Goal: Task Accomplishment & Management: Use online tool/utility

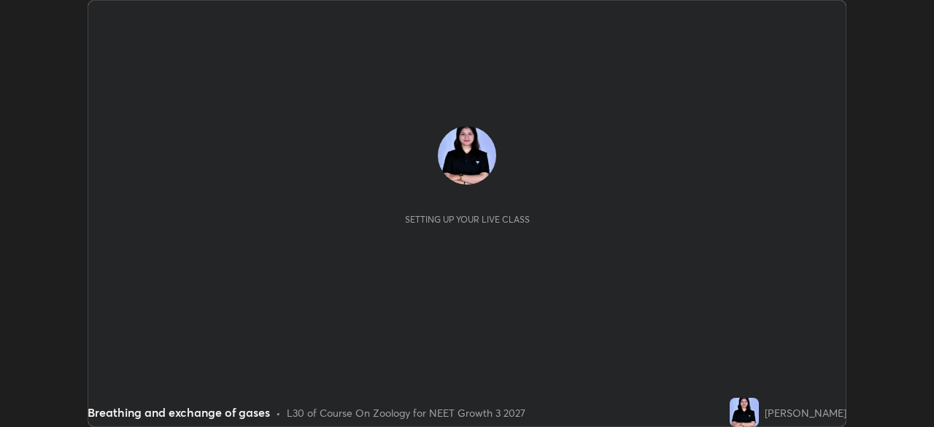
scroll to position [427, 933]
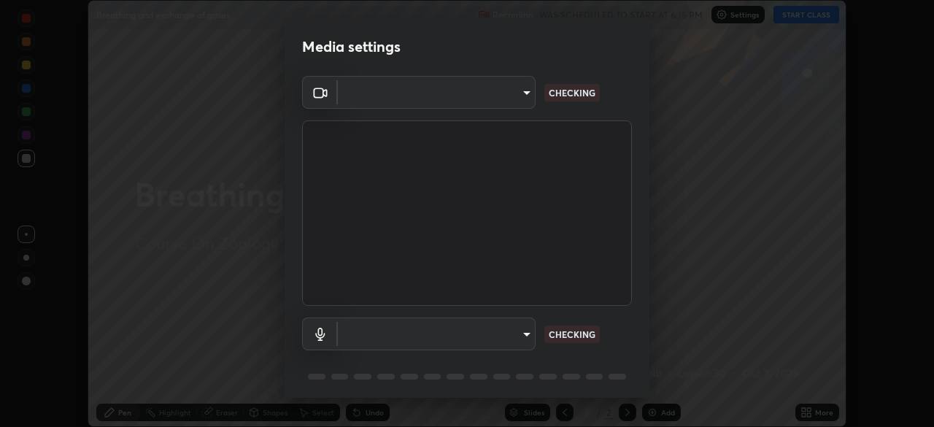
type input "09774d7d098996594ab6bce95c38d17c558d4da6542d49d5e665f1ab1cfd73a1"
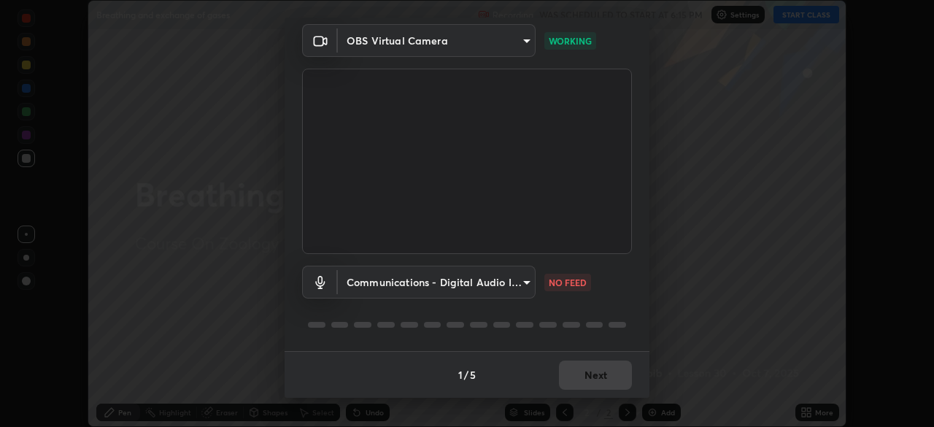
click at [480, 281] on body "Erase all Breathing and exchange of gases Recording WAS SCHEDULED TO START AT 6…" at bounding box center [467, 213] width 934 height 427
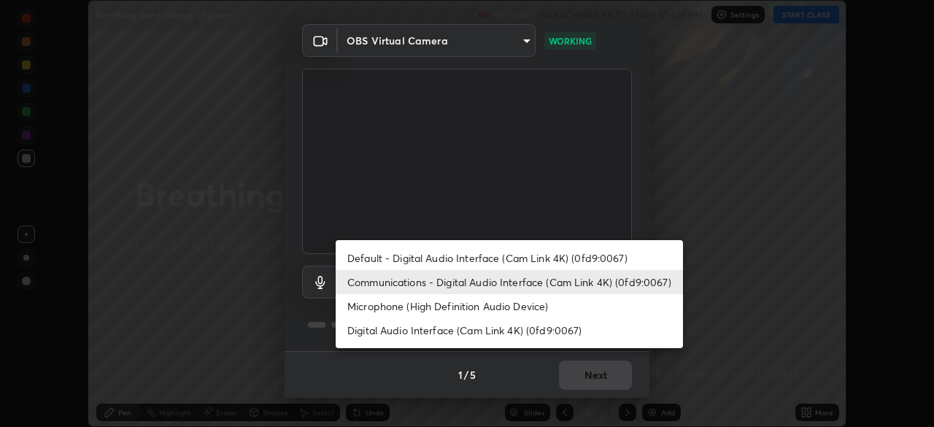
click at [466, 260] on li "Default - Digital Audio Interface (Cam Link 4K) (0fd9:0067)" at bounding box center [509, 258] width 347 height 24
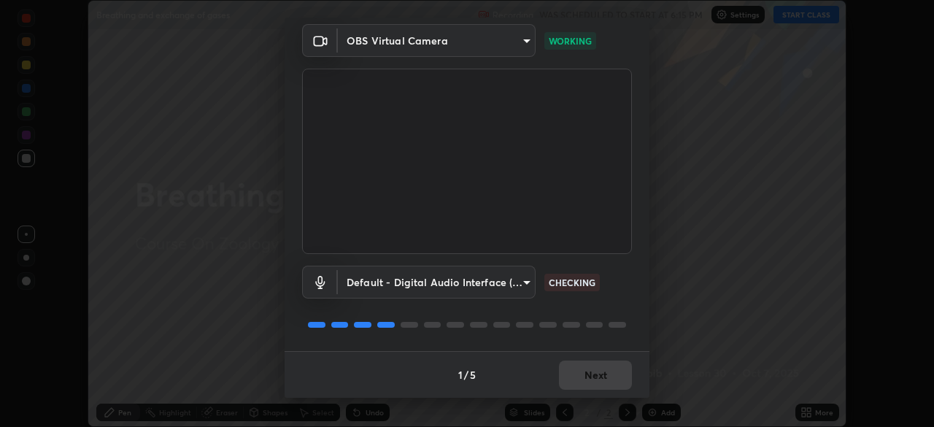
click at [469, 285] on body "Erase all Breathing and exchange of gases Recording WAS SCHEDULED TO START AT 6…" at bounding box center [467, 213] width 934 height 427
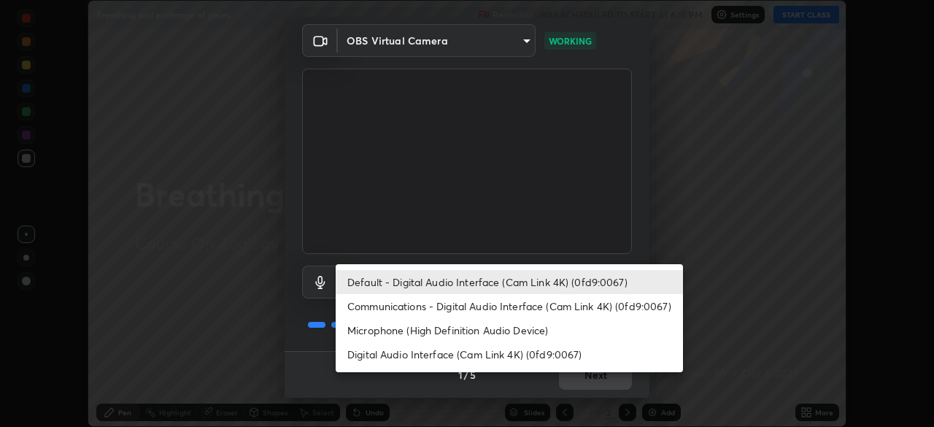
click at [437, 305] on li "Communications - Digital Audio Interface (Cam Link 4K) (0fd9:0067)" at bounding box center [509, 306] width 347 height 24
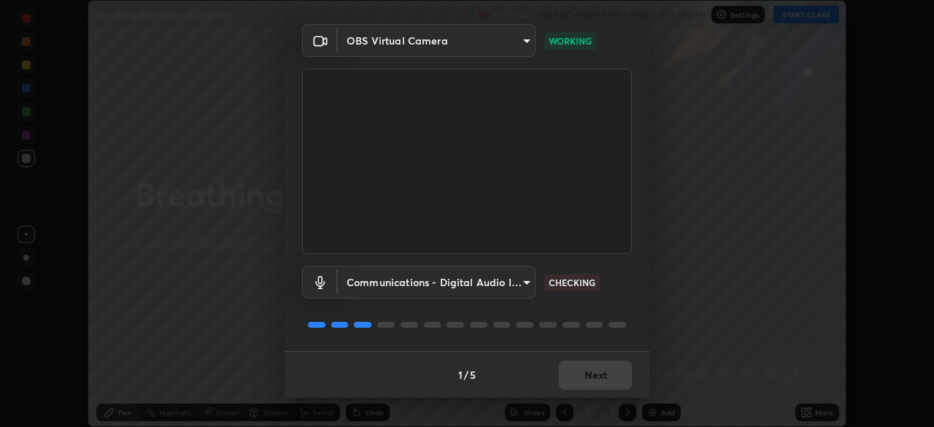
type input "communications"
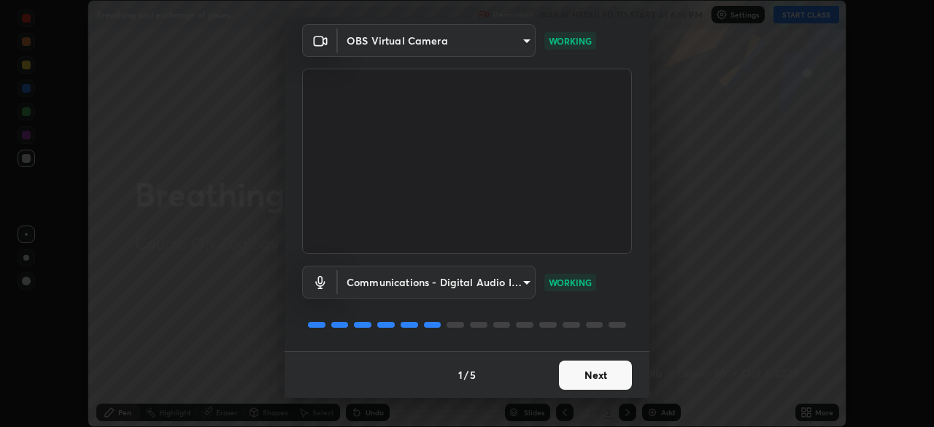
click at [602, 376] on button "Next" at bounding box center [595, 374] width 73 height 29
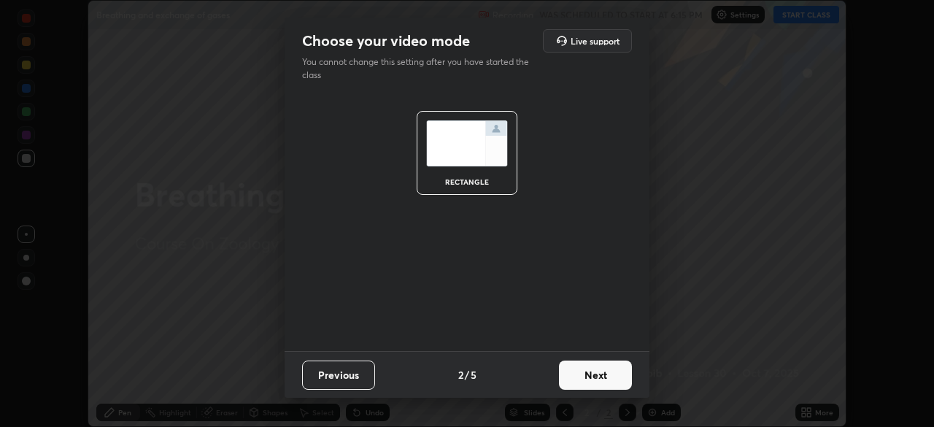
scroll to position [0, 0]
click at [608, 379] on button "Next" at bounding box center [595, 374] width 73 height 29
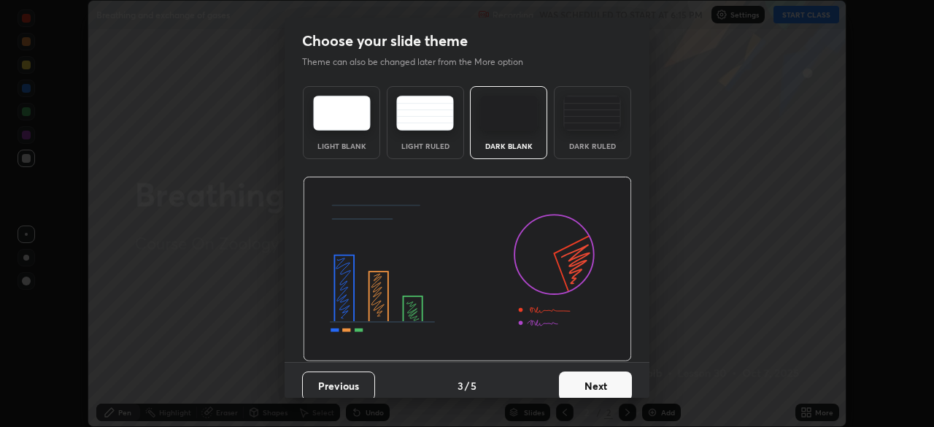
click at [615, 381] on button "Next" at bounding box center [595, 385] width 73 height 29
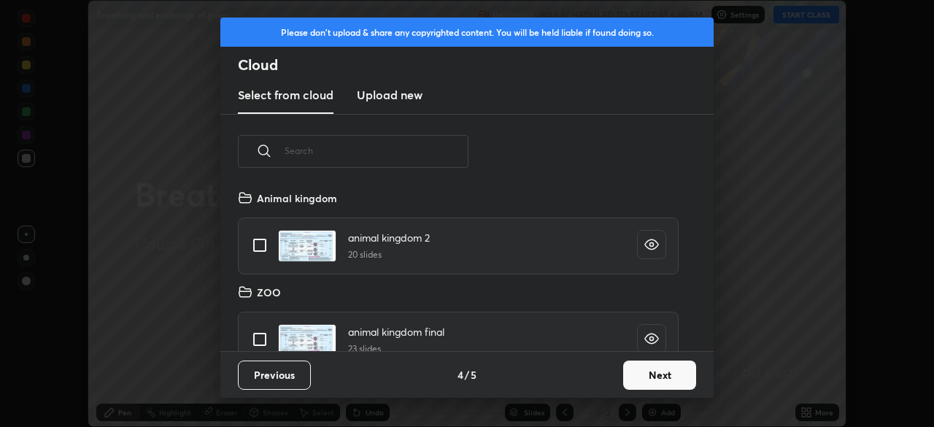
scroll to position [162, 468]
click at [646, 386] on button "Next" at bounding box center [659, 374] width 73 height 29
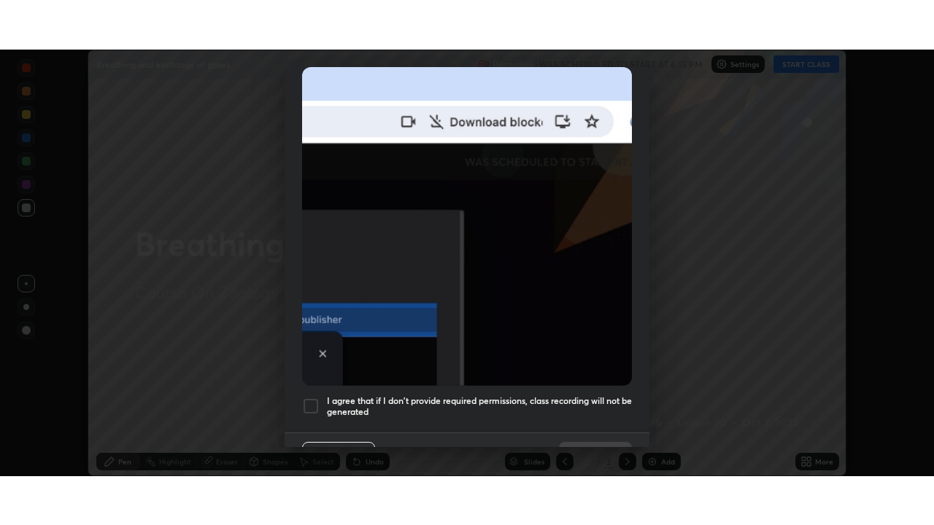
scroll to position [349, 0]
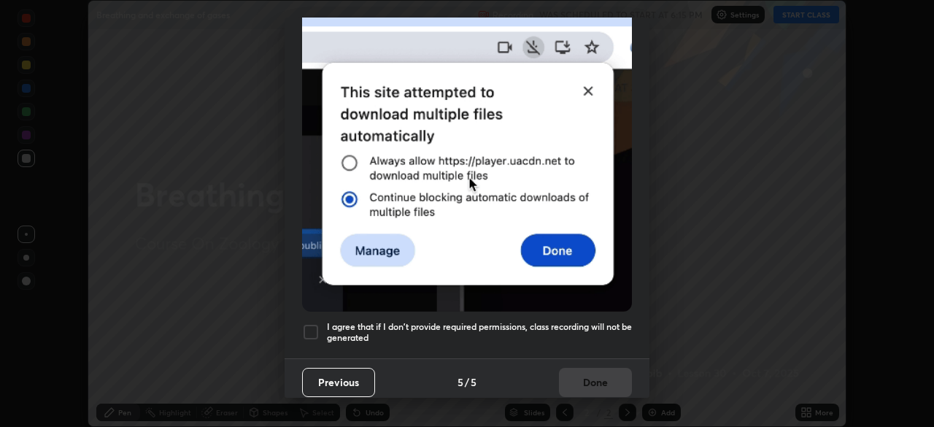
click at [589, 331] on h5 "I agree that if I don't provide required permissions, class recording will not …" at bounding box center [479, 332] width 305 height 23
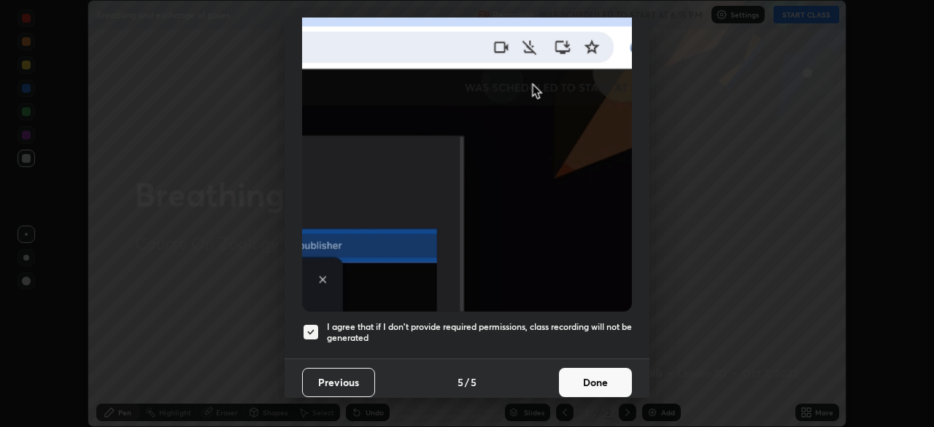
click at [593, 381] on button "Done" at bounding box center [595, 382] width 73 height 29
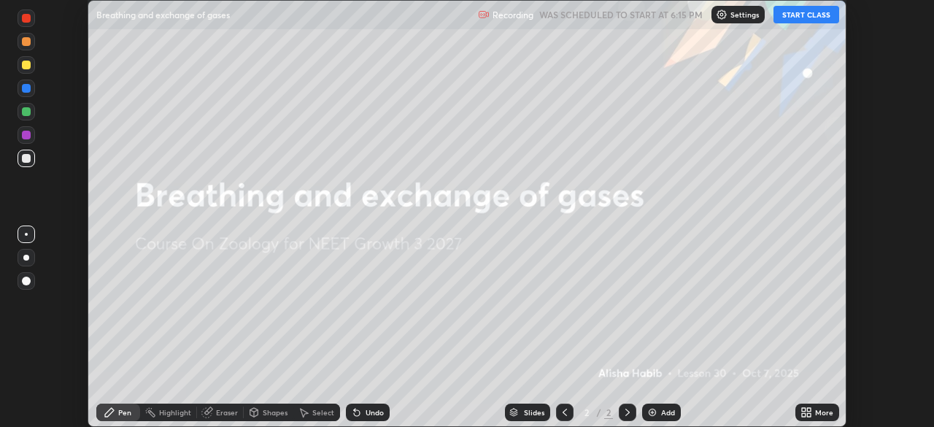
click at [788, 14] on button "START CLASS" at bounding box center [806, 15] width 66 height 18
click at [807, 410] on icon at bounding box center [809, 410] width 4 height 4
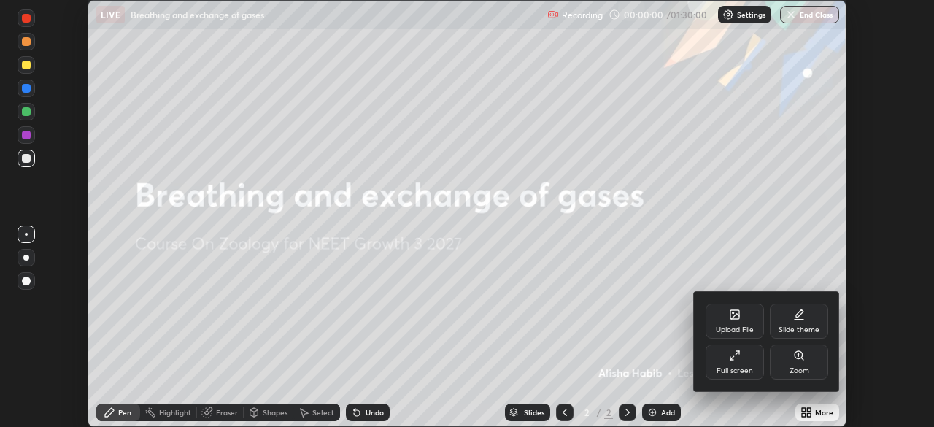
click at [721, 367] on div "Full screen" at bounding box center [734, 370] width 36 height 7
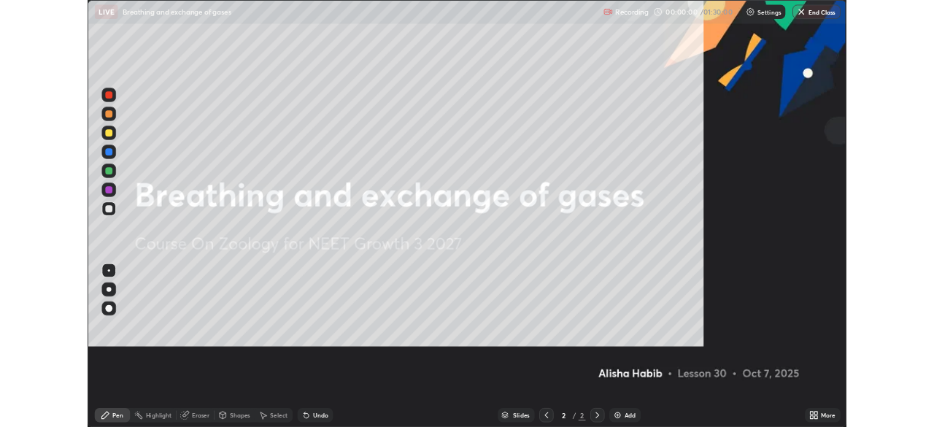
scroll to position [525, 934]
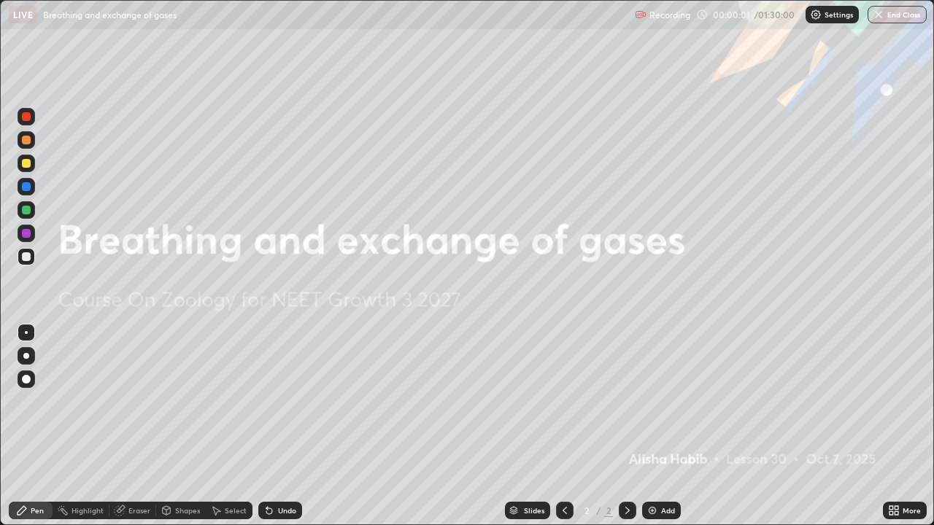
click at [661, 426] on div "Add" at bounding box center [668, 510] width 14 height 7
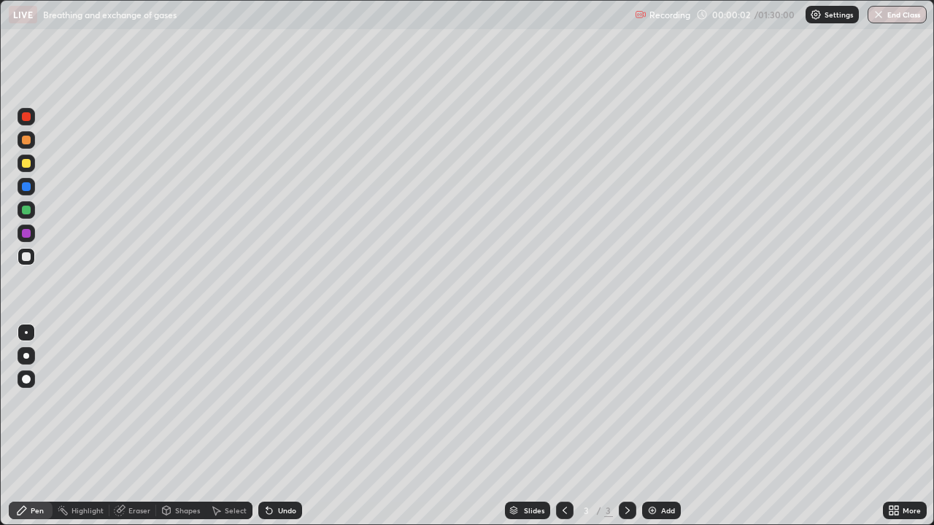
click at [28, 357] on div at bounding box center [26, 356] width 6 height 6
click at [904, 426] on div "More" at bounding box center [911, 510] width 18 height 7
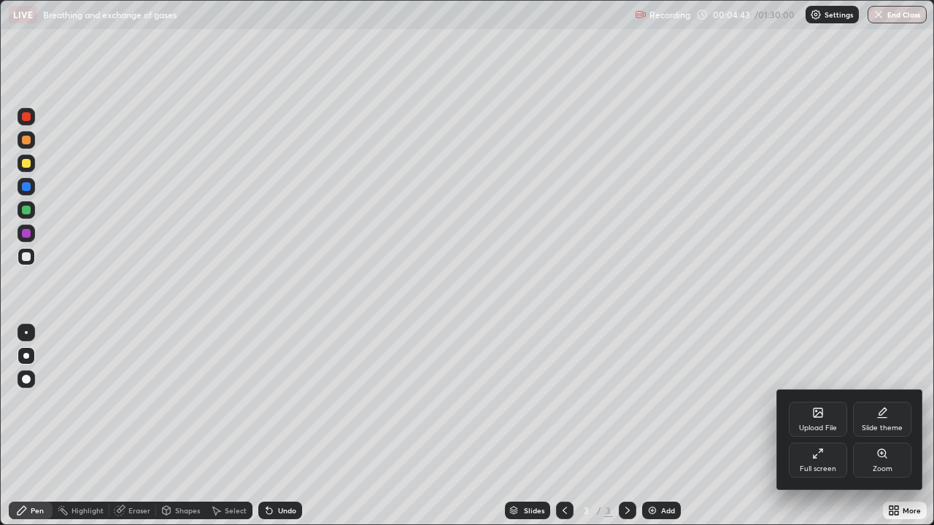
click at [815, 426] on icon at bounding box center [814, 456] width 3 height 3
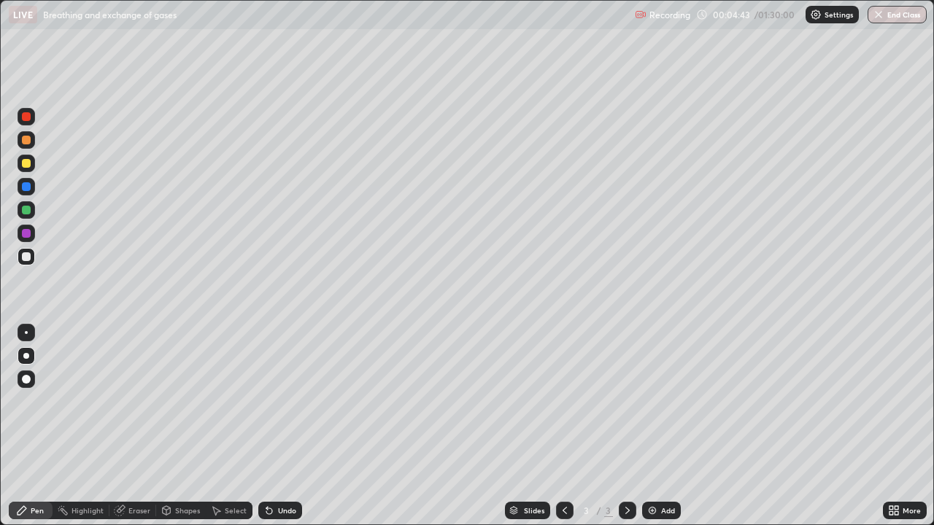
scroll to position [72513, 72006]
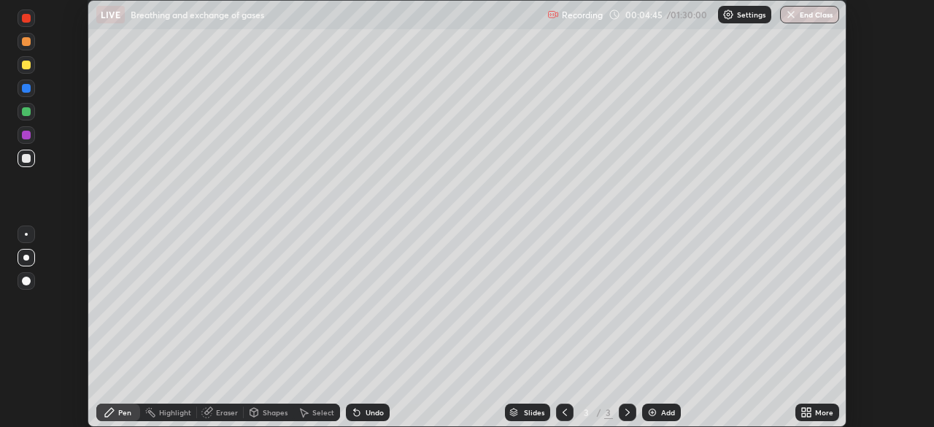
click at [891, 311] on div "Setting up your live class" at bounding box center [467, 213] width 934 height 427
click at [813, 411] on div "More" at bounding box center [817, 412] width 44 height 18
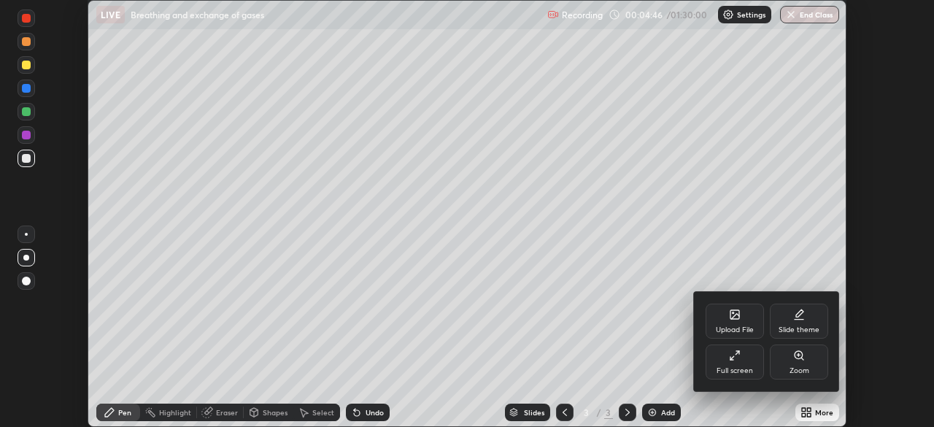
click at [754, 372] on div "Full screen" at bounding box center [734, 361] width 58 height 35
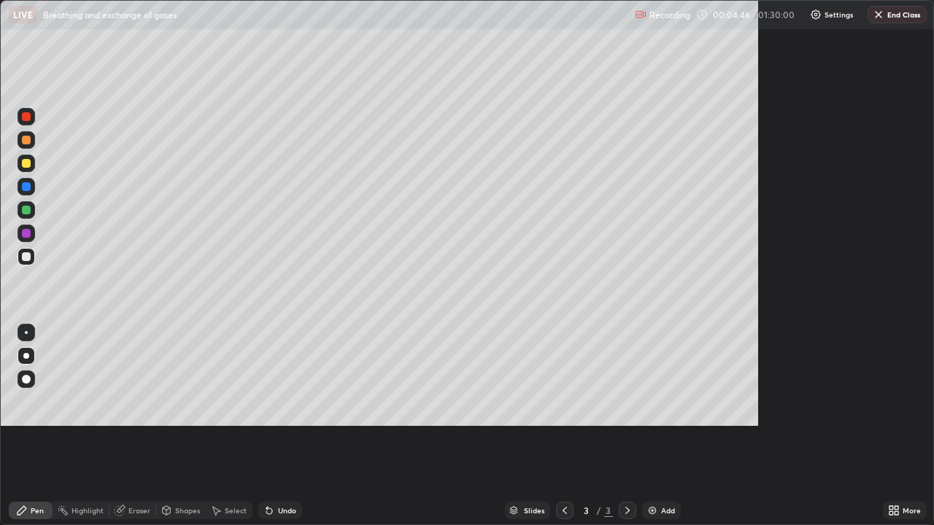
scroll to position [525, 934]
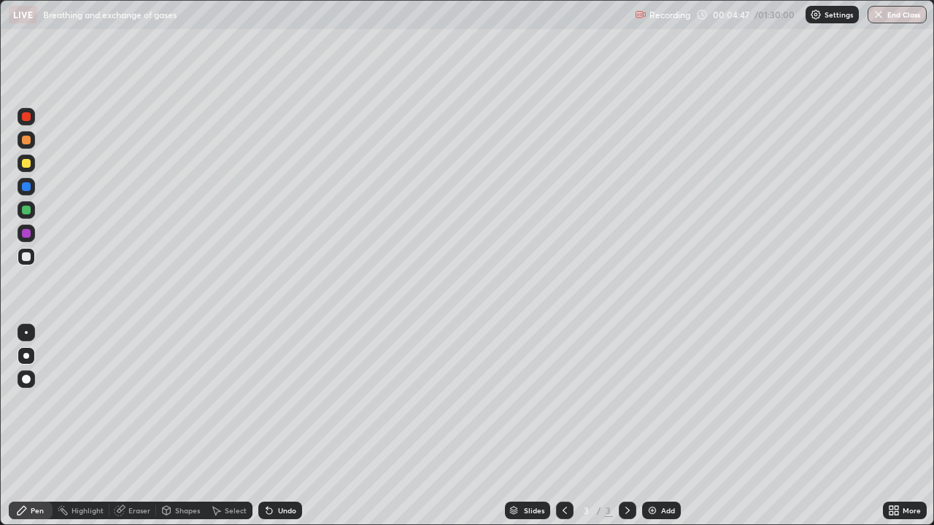
click at [904, 426] on div "More" at bounding box center [905, 511] width 44 height 18
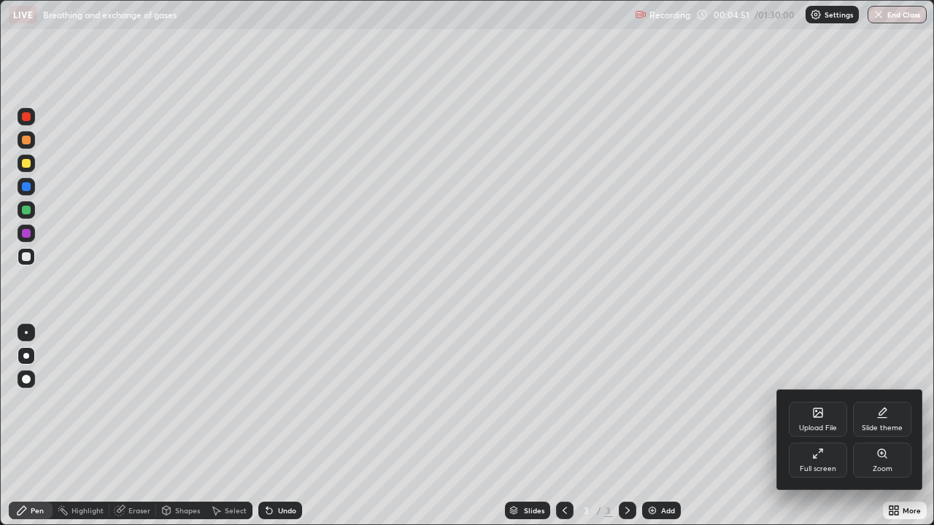
click at [813, 426] on div "Upload File" at bounding box center [818, 428] width 38 height 7
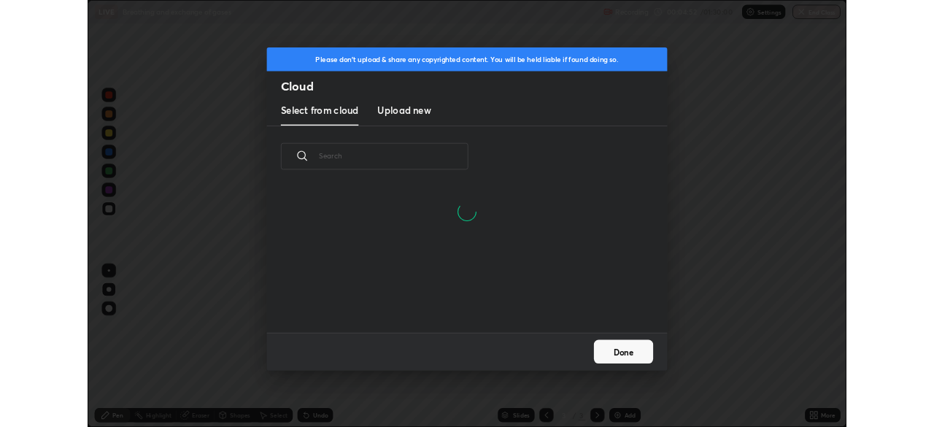
scroll to position [179, 468]
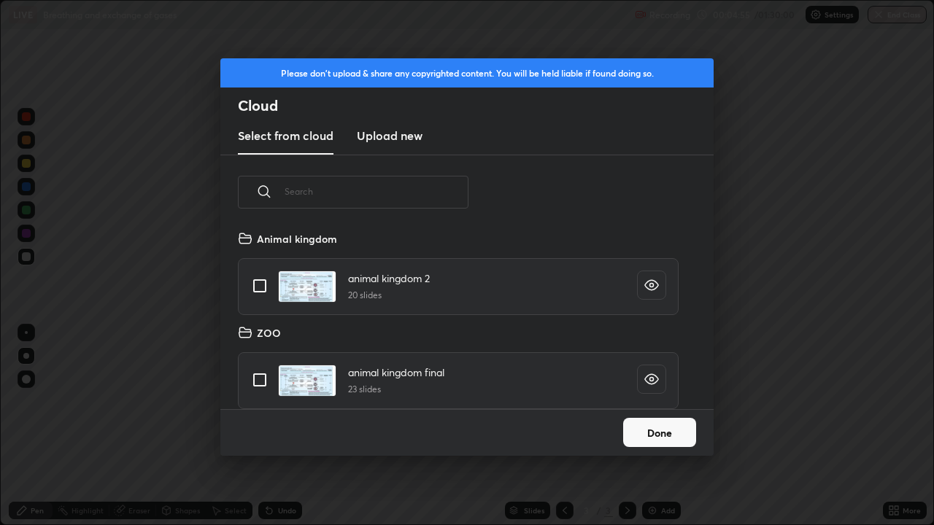
click at [385, 134] on h3 "Upload new" at bounding box center [390, 136] width 66 height 18
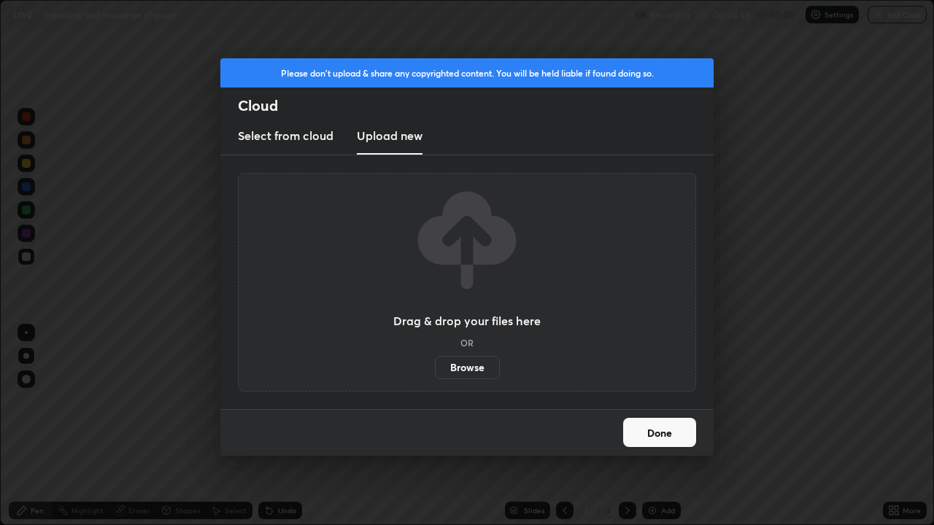
click at [470, 365] on label "Browse" at bounding box center [467, 367] width 65 height 23
click at [435, 365] on input "Browse" at bounding box center [435, 367] width 0 height 23
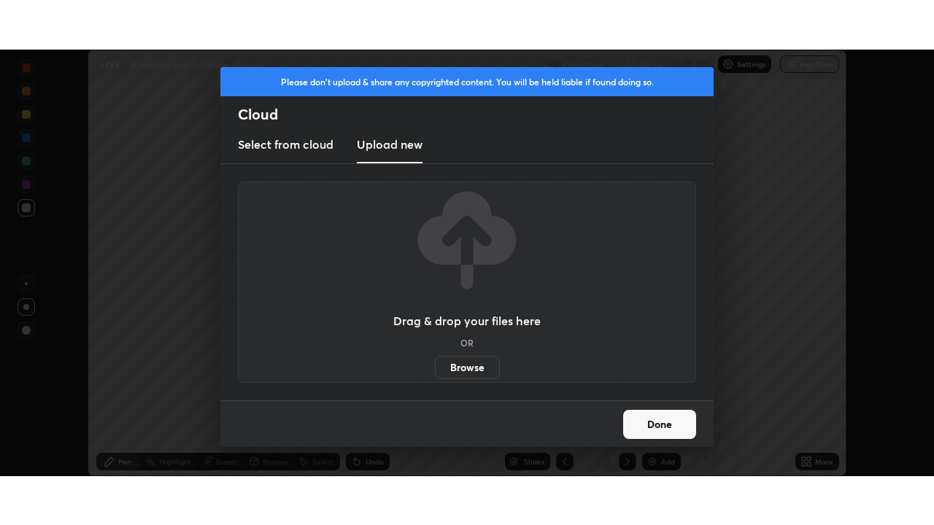
scroll to position [72513, 72006]
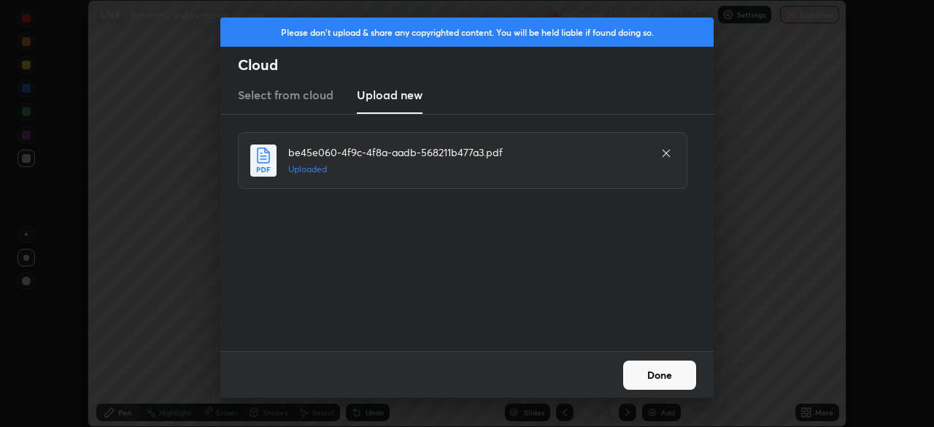
click at [673, 375] on button "Done" at bounding box center [659, 374] width 73 height 29
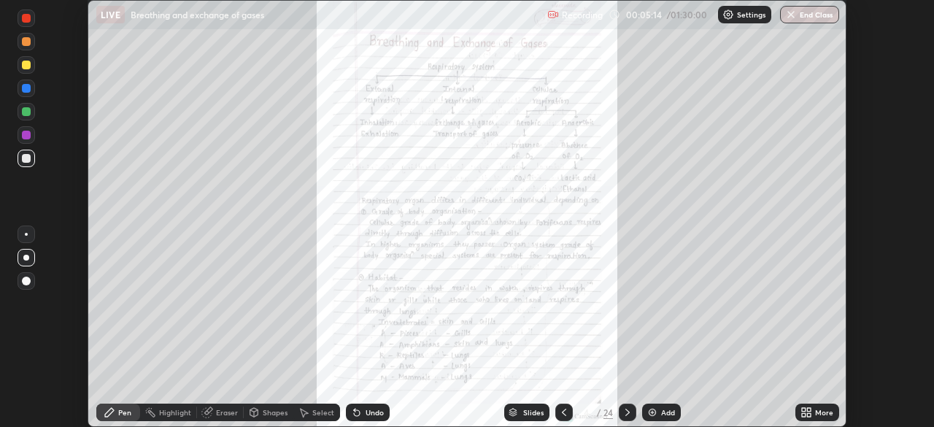
click at [809, 411] on icon at bounding box center [809, 410] width 4 height 4
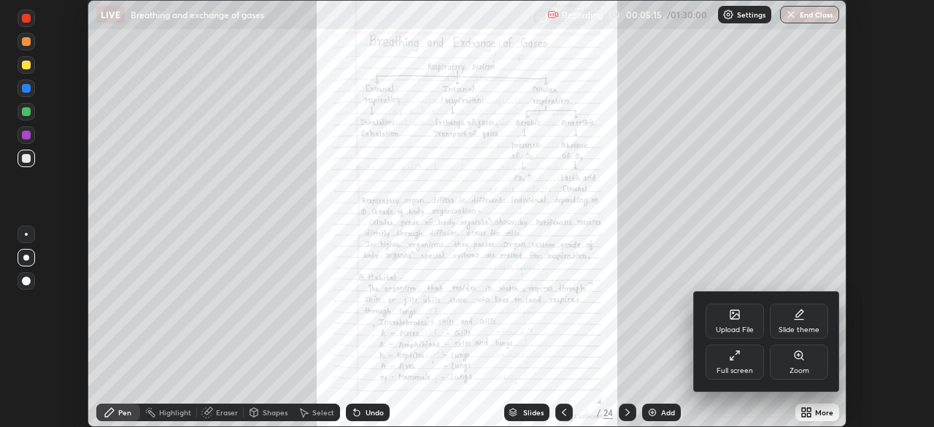
click at [748, 374] on div "Full screen" at bounding box center [734, 370] width 36 height 7
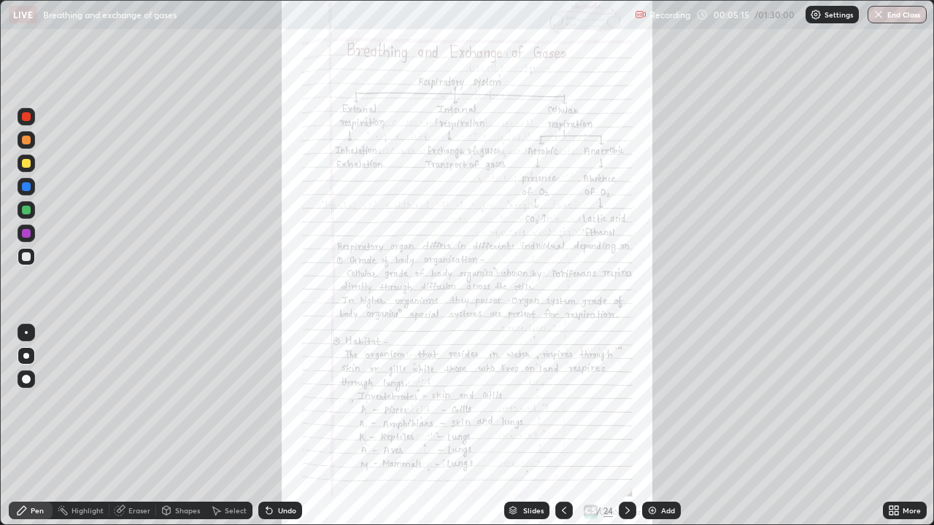
scroll to position [525, 934]
click at [626, 426] on icon at bounding box center [627, 511] width 12 height 12
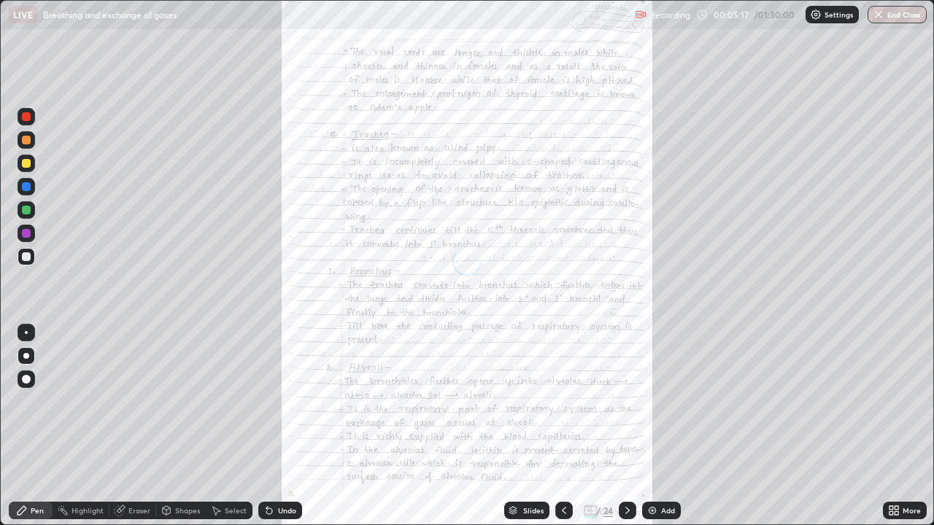
click at [626, 426] on icon at bounding box center [627, 511] width 12 height 12
click at [627, 426] on icon at bounding box center [627, 511] width 12 height 12
click at [626, 426] on icon at bounding box center [627, 511] width 12 height 12
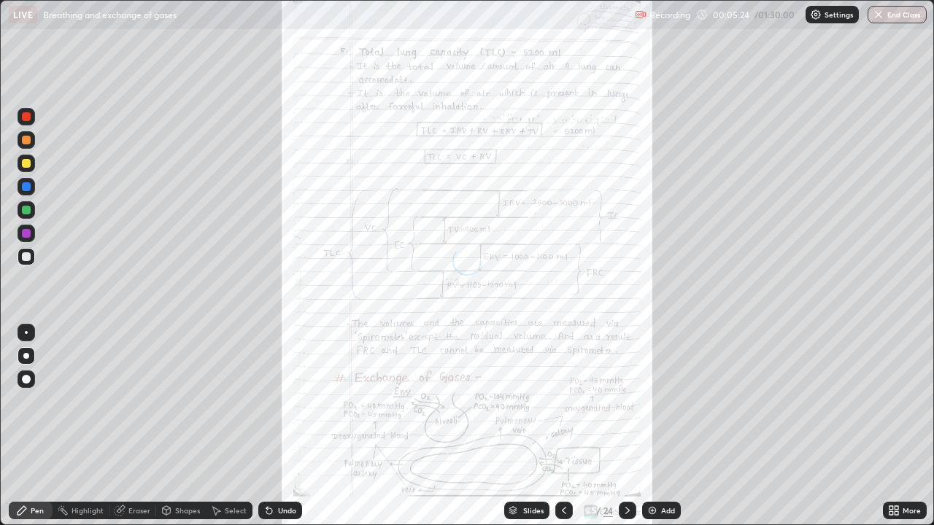
click at [626, 426] on icon at bounding box center [627, 511] width 12 height 12
click at [627, 426] on icon at bounding box center [627, 510] width 4 height 7
click at [626, 426] on icon at bounding box center [627, 511] width 12 height 12
click at [905, 426] on div "More" at bounding box center [911, 510] width 18 height 7
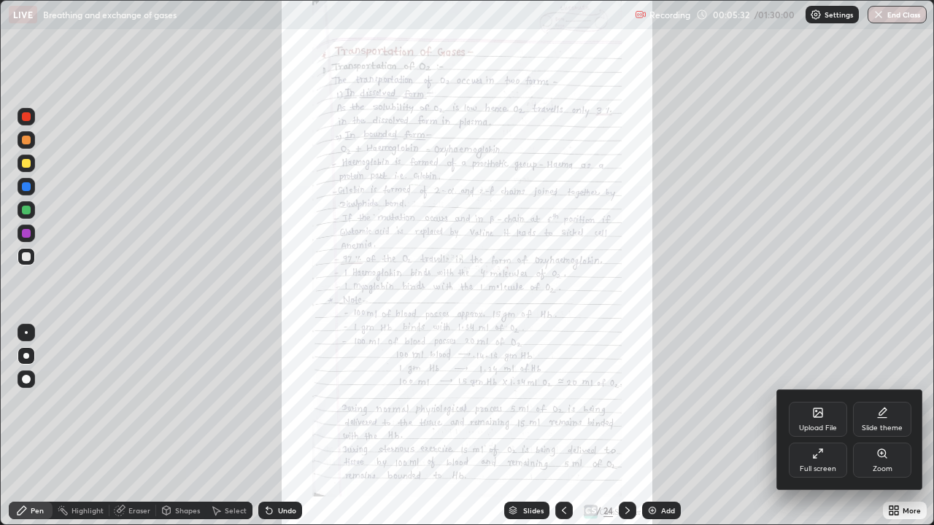
click at [881, 426] on icon at bounding box center [881, 453] width 8 height 8
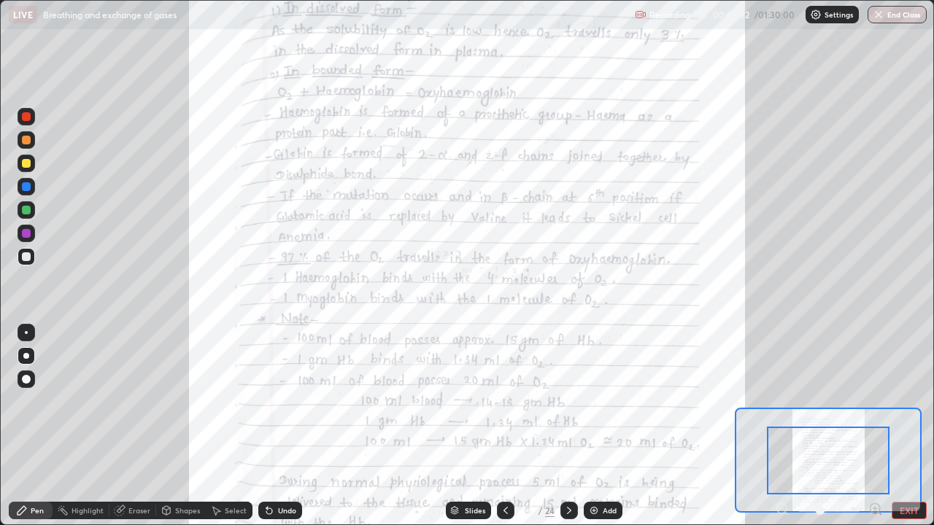
click at [872, 426] on icon at bounding box center [875, 509] width 15 height 15
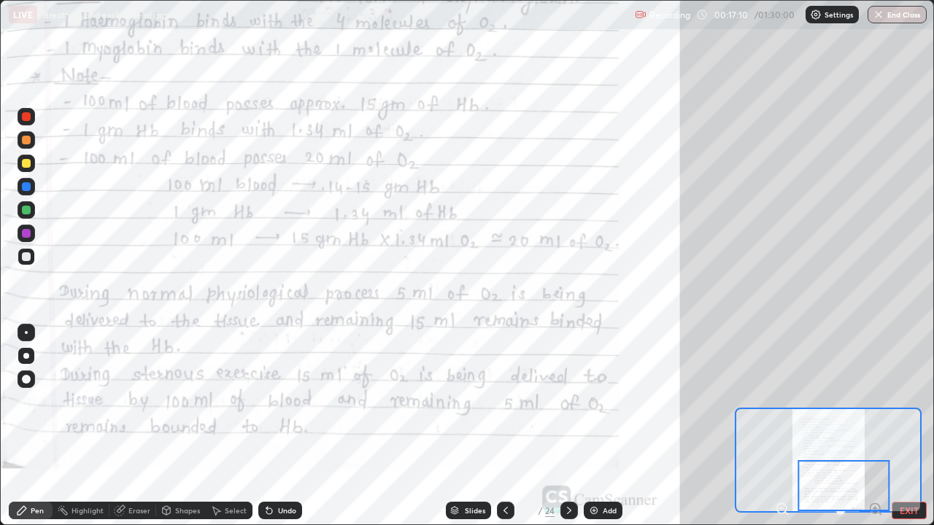
click at [879, 426] on div at bounding box center [844, 485] width 92 height 51
click at [878, 426] on div at bounding box center [844, 485] width 92 height 51
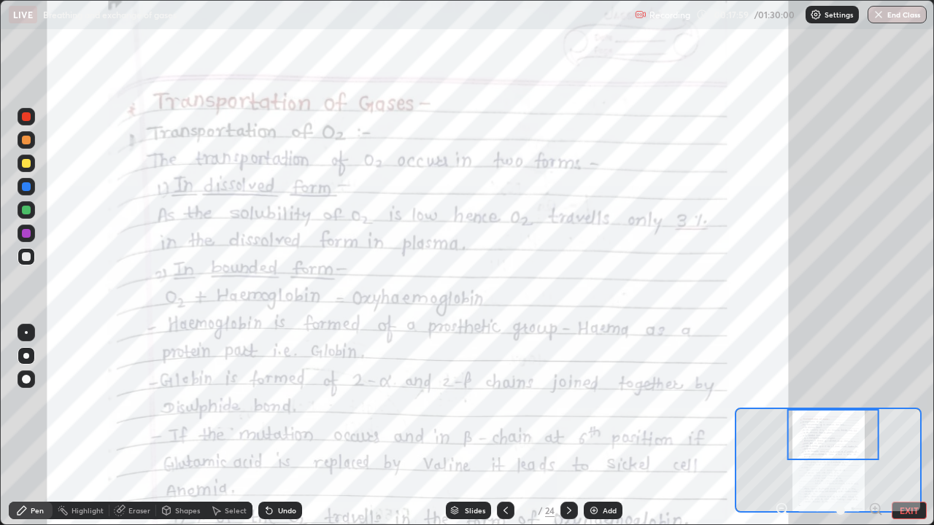
click at [26, 333] on div at bounding box center [26, 332] width 3 height 3
click at [27, 187] on div at bounding box center [26, 186] width 9 height 9
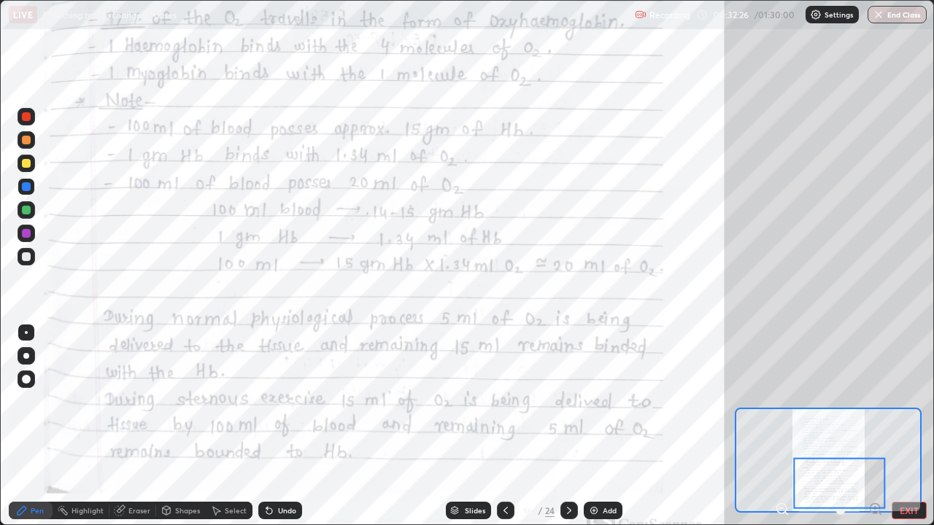
click at [567, 426] on icon at bounding box center [569, 511] width 12 height 12
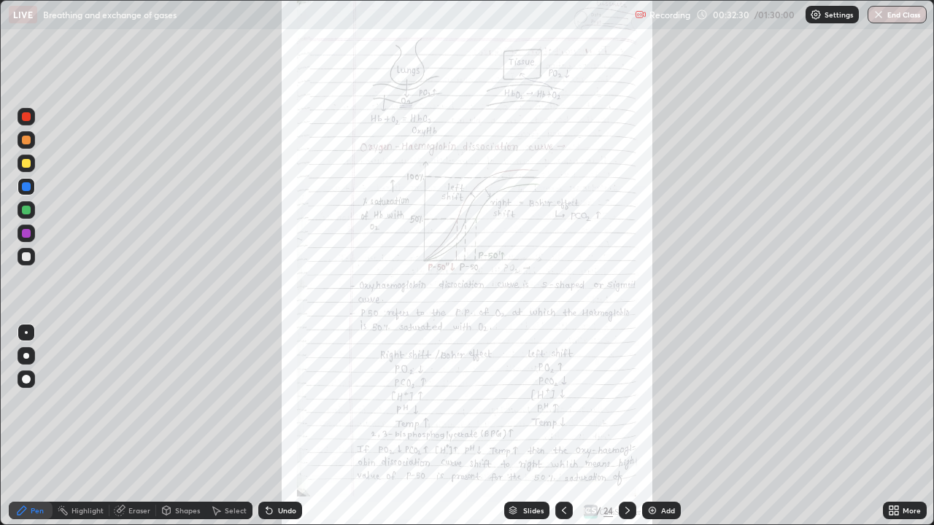
click at [917, 426] on div "More" at bounding box center [911, 510] width 18 height 7
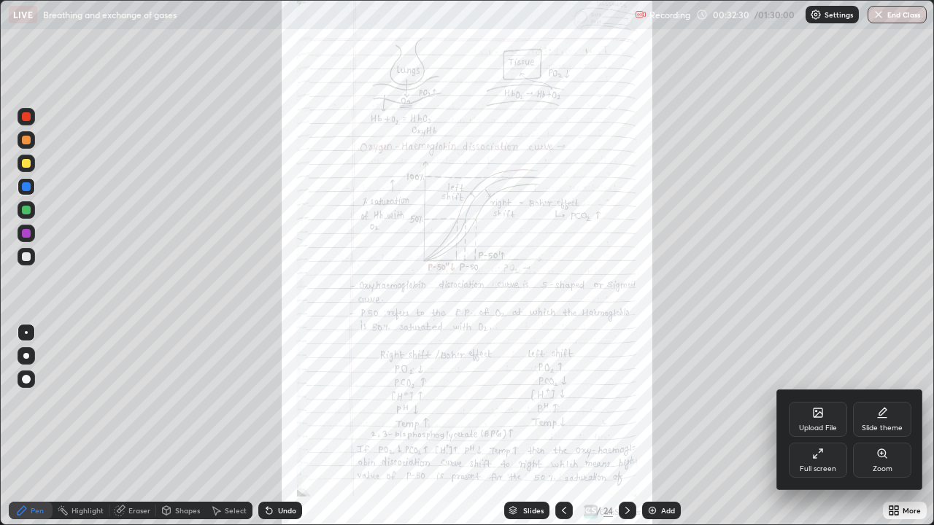
click at [887, 426] on div "Zoom" at bounding box center [882, 468] width 20 height 7
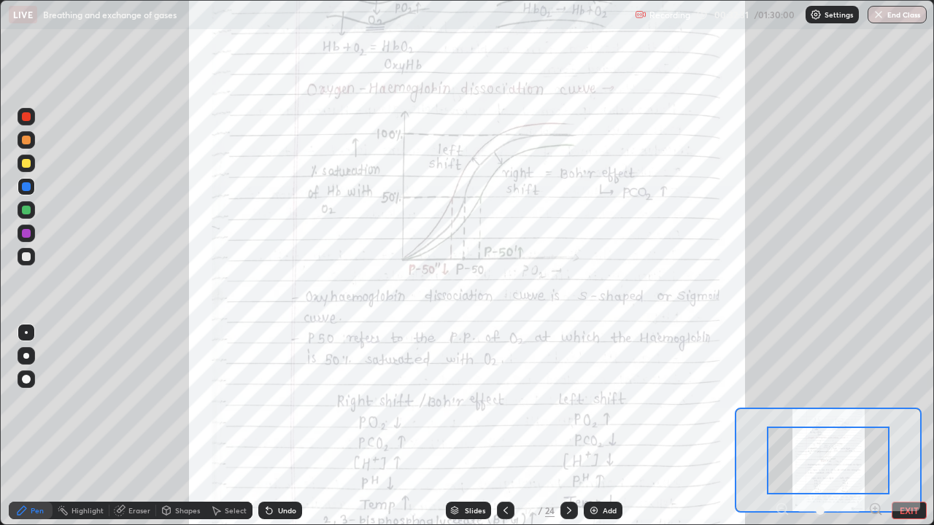
click at [875, 426] on icon at bounding box center [875, 509] width 15 height 15
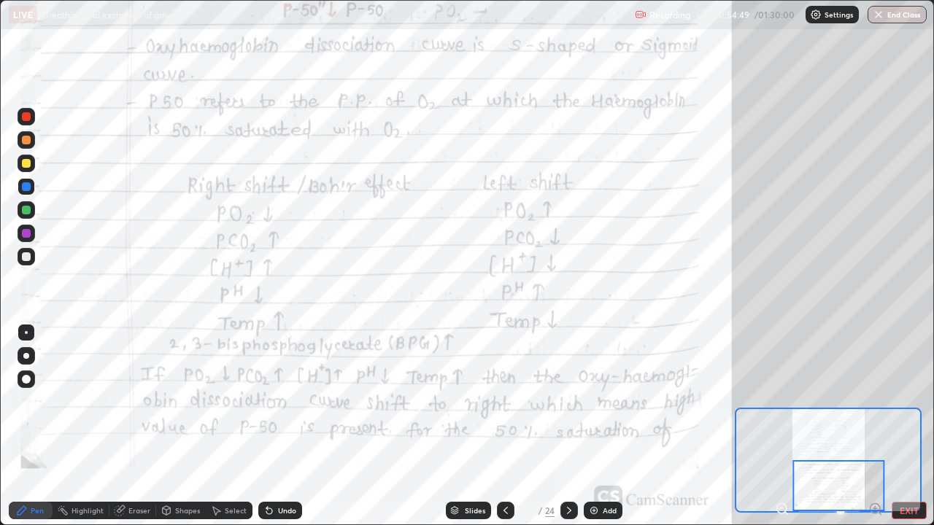
click at [567, 426] on div at bounding box center [569, 511] width 18 height 18
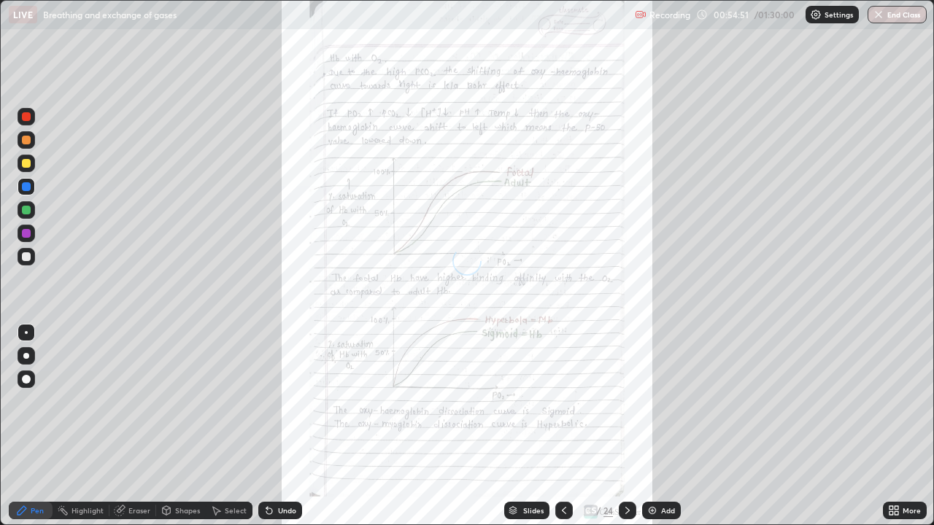
click at [562, 426] on icon at bounding box center [564, 511] width 12 height 12
click at [635, 426] on div at bounding box center [628, 511] width 18 height 18
click at [564, 426] on icon at bounding box center [564, 511] width 12 height 12
click at [910, 426] on div "More" at bounding box center [911, 510] width 18 height 7
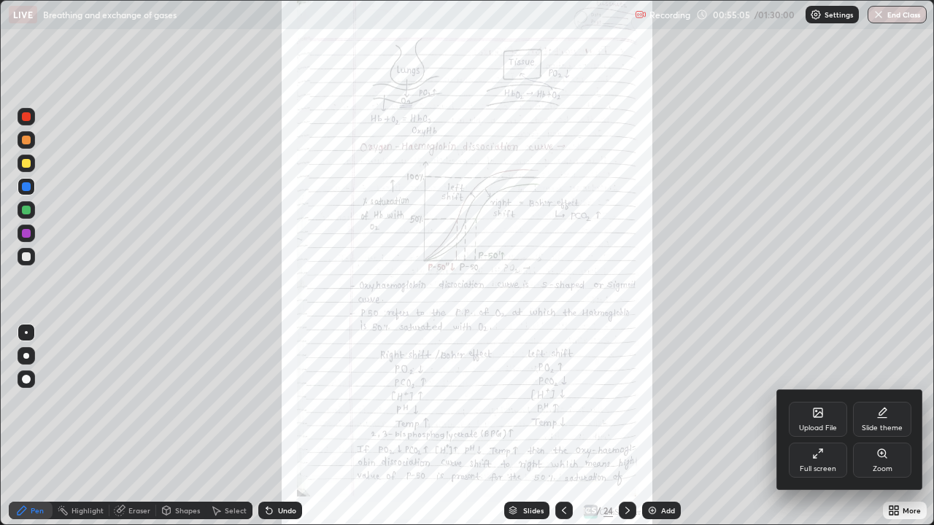
click at [883, 426] on div "Zoom" at bounding box center [882, 468] width 20 height 7
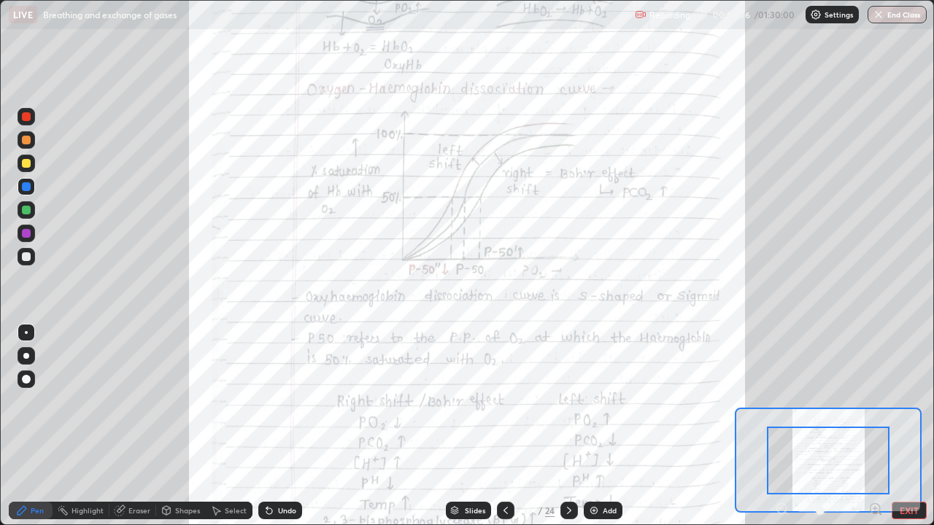
click at [875, 426] on icon at bounding box center [875, 508] width 4 height 0
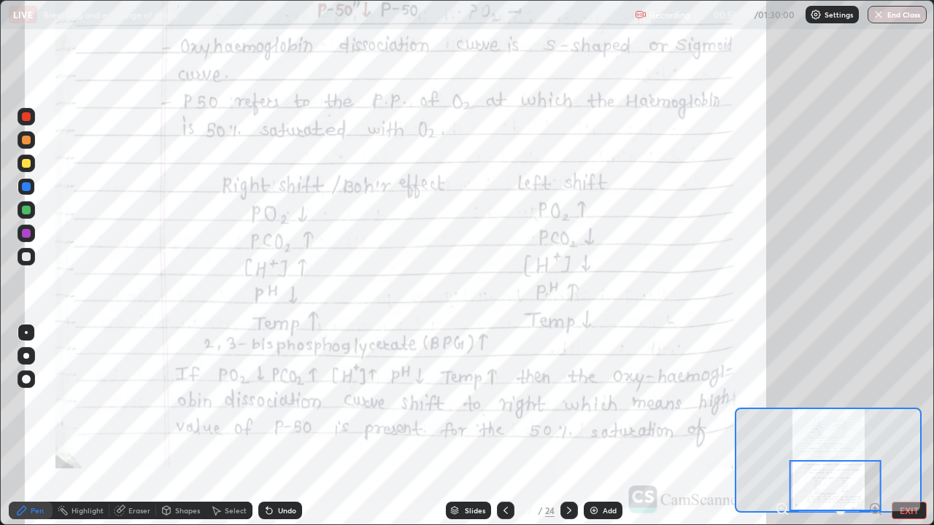
click at [563, 426] on icon at bounding box center [569, 511] width 12 height 12
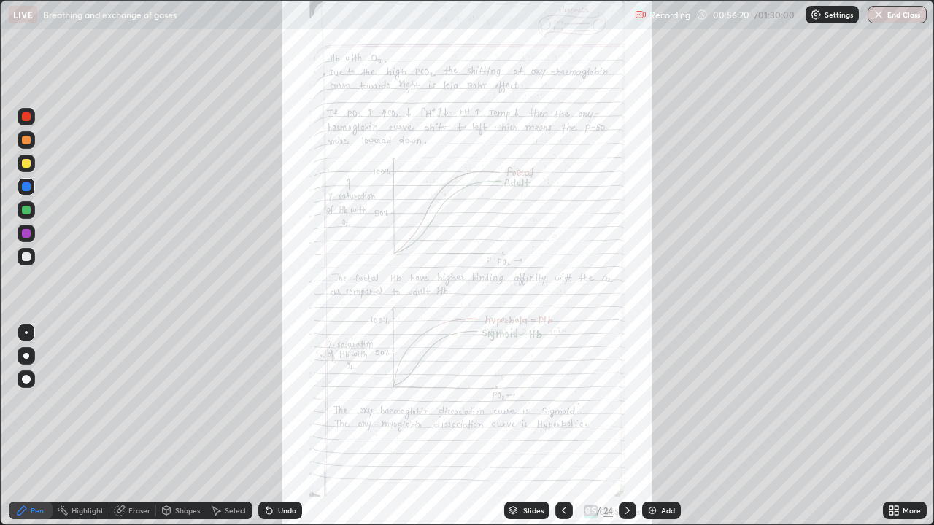
click at [891, 426] on icon at bounding box center [891, 508] width 4 height 4
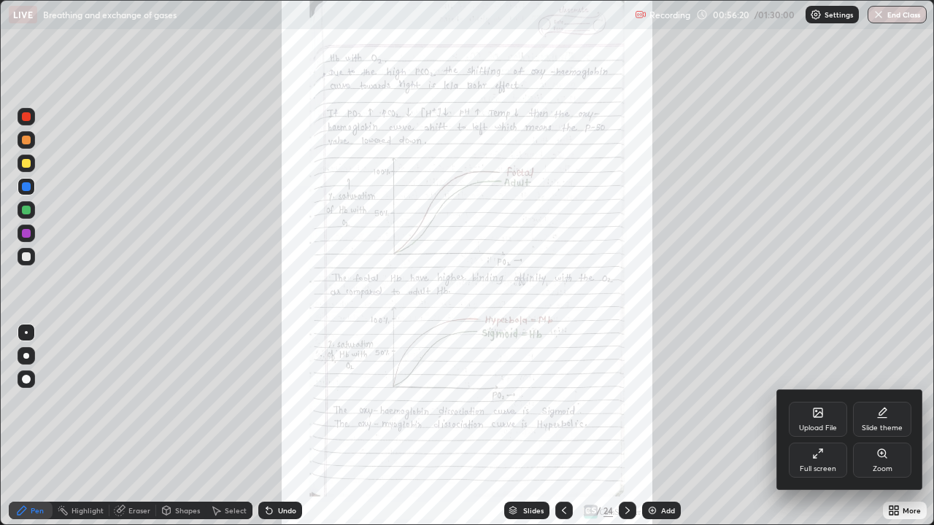
click at [897, 426] on div "Zoom" at bounding box center [882, 460] width 58 height 35
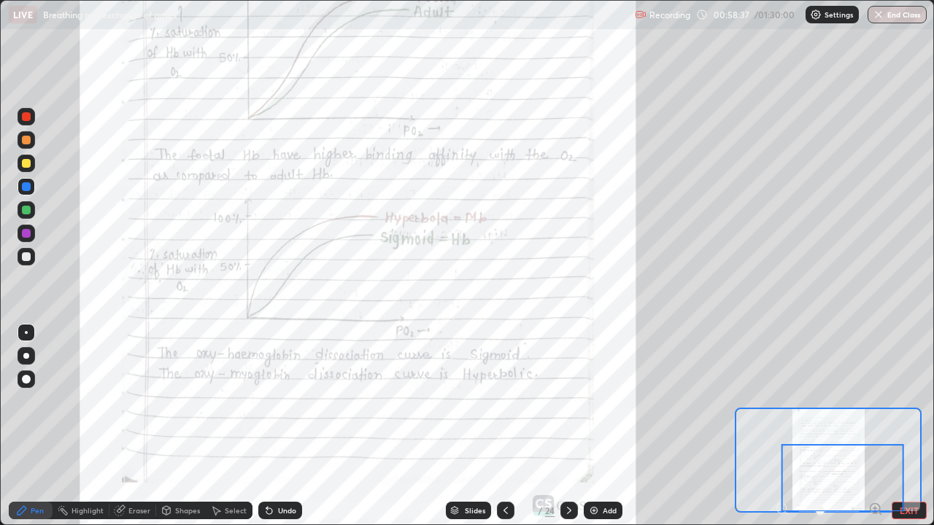
click at [276, 426] on div "Undo" at bounding box center [280, 511] width 44 height 18
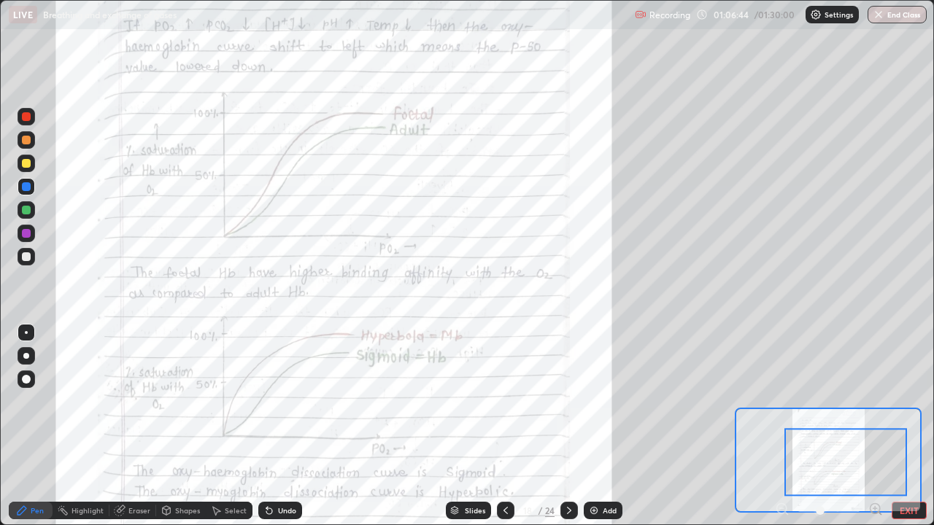
click at [561, 426] on div at bounding box center [569, 511] width 18 height 18
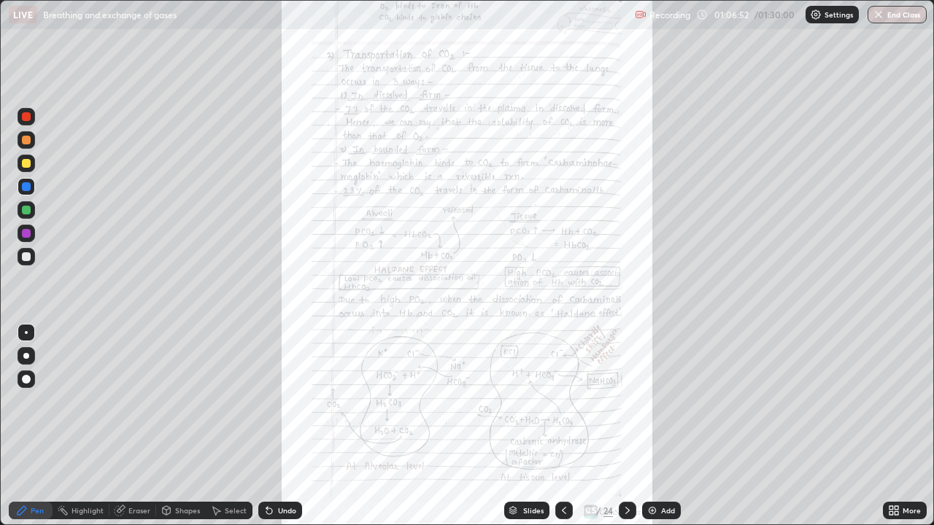
click at [904, 426] on div "More" at bounding box center [911, 510] width 18 height 7
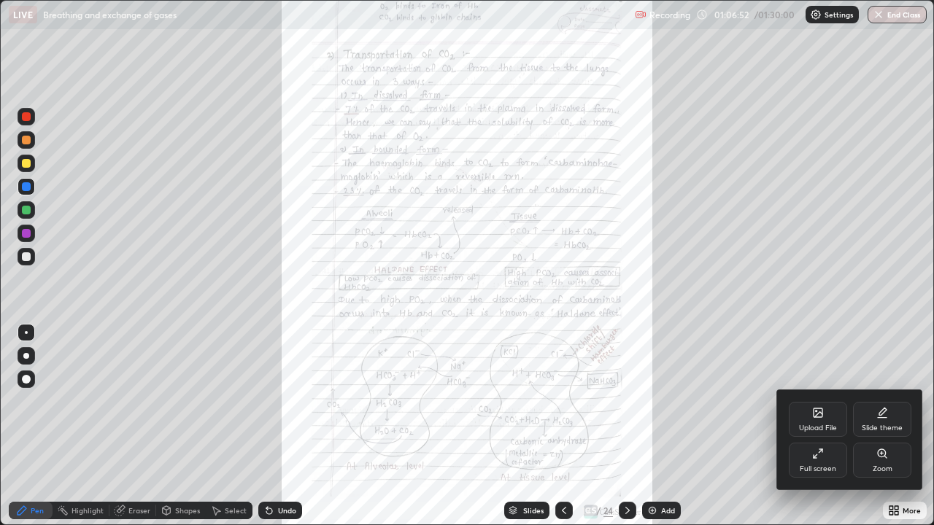
click at [885, 426] on icon at bounding box center [881, 453] width 8 height 8
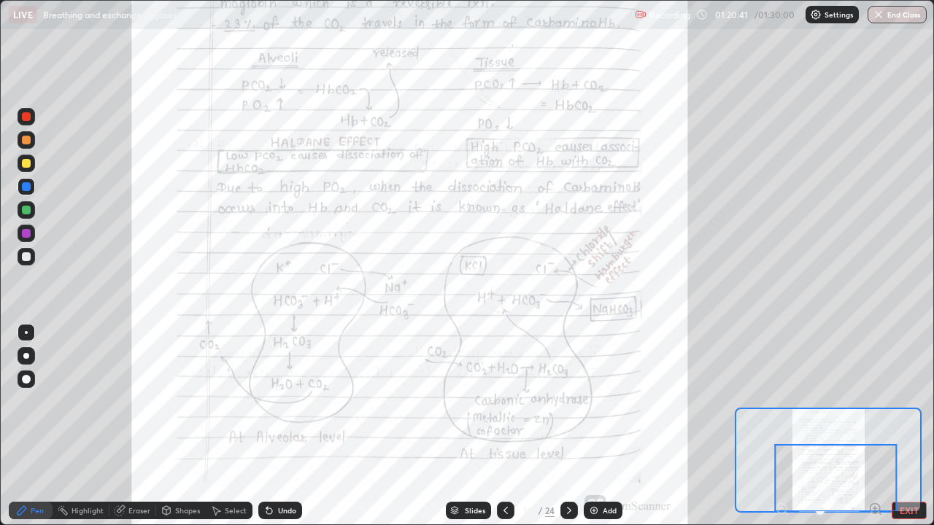
click at [560, 426] on div at bounding box center [569, 511] width 18 height 18
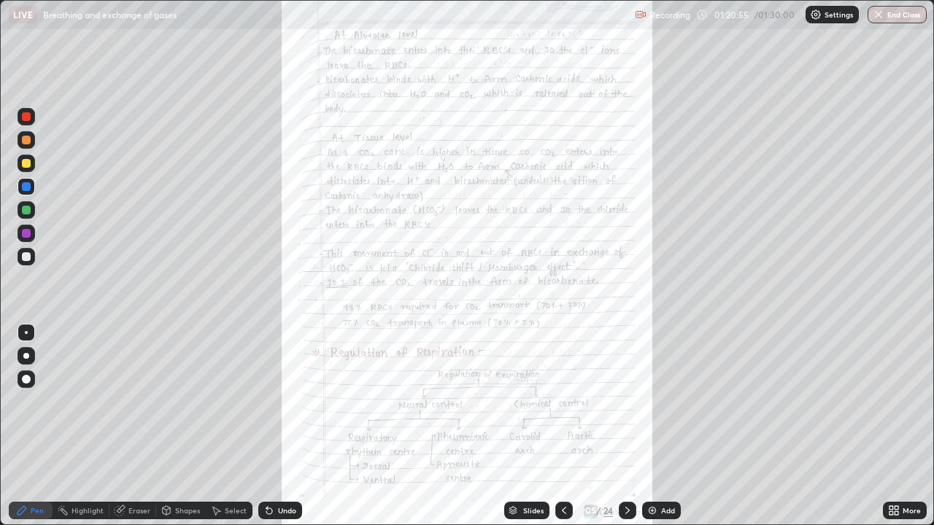
click at [626, 426] on icon at bounding box center [627, 511] width 12 height 12
click at [625, 426] on icon at bounding box center [627, 511] width 12 height 12
click at [626, 426] on icon at bounding box center [627, 511] width 12 height 12
click at [894, 20] on button "End Class" at bounding box center [896, 15] width 59 height 18
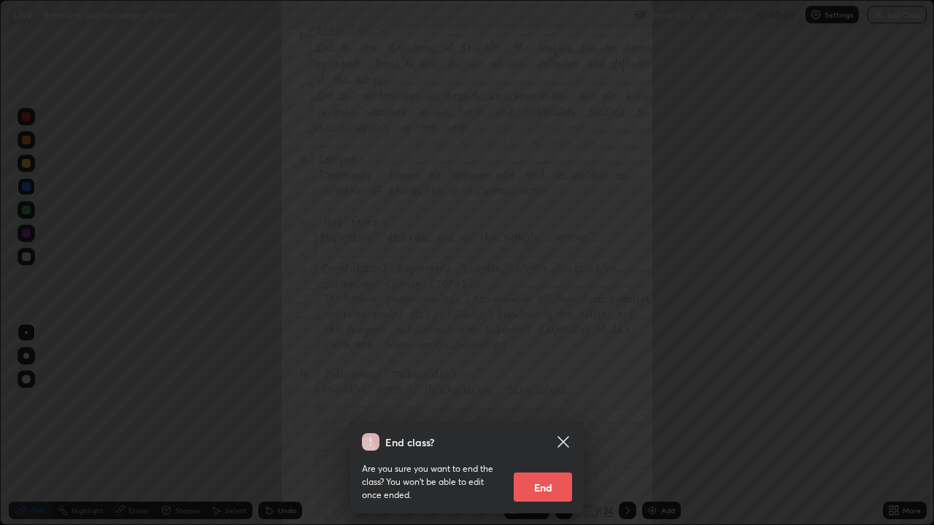
click at [543, 426] on button "End" at bounding box center [542, 487] width 58 height 29
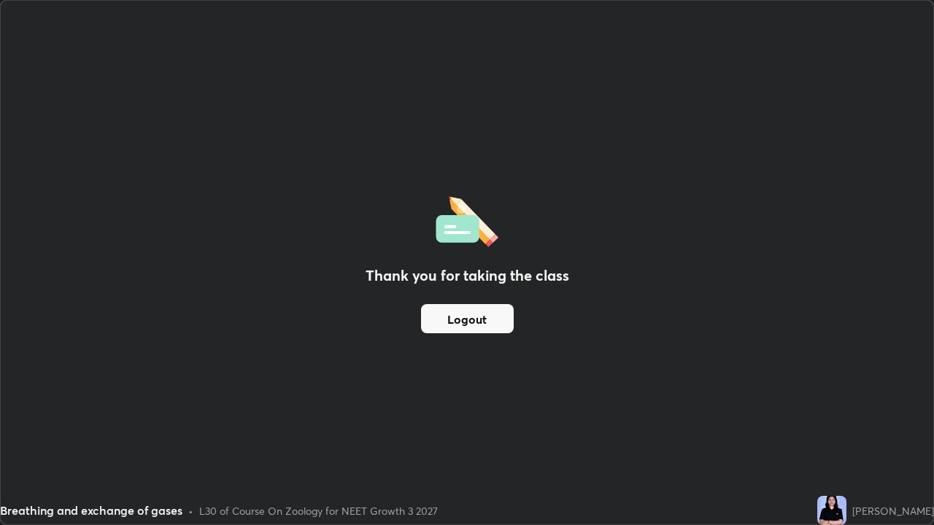
click at [497, 327] on button "Logout" at bounding box center [467, 318] width 93 height 29
